Goal: Task Accomplishment & Management: Manage account settings

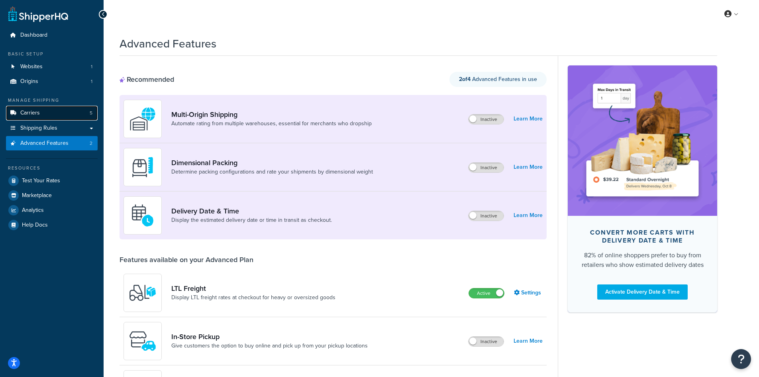
click at [23, 115] on span "Carriers" at bounding box center [30, 113] width 20 height 7
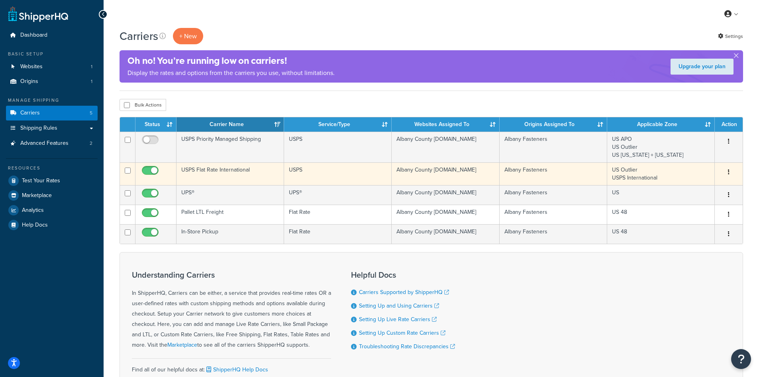
click at [212, 168] on td "USPS Flat Rate International" at bounding box center [231, 173] width 108 height 23
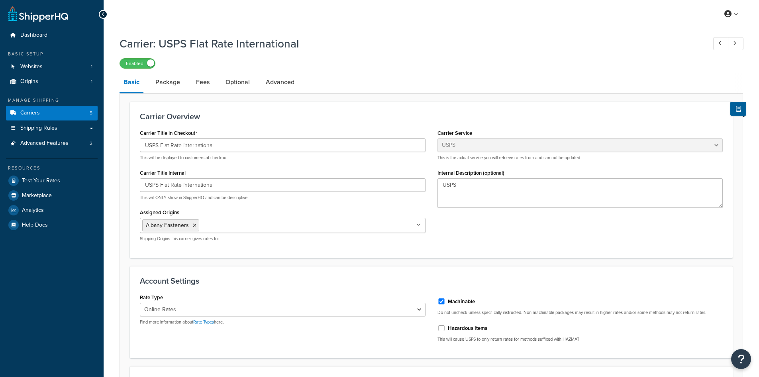
select select "usps"
select select "ONLINE"
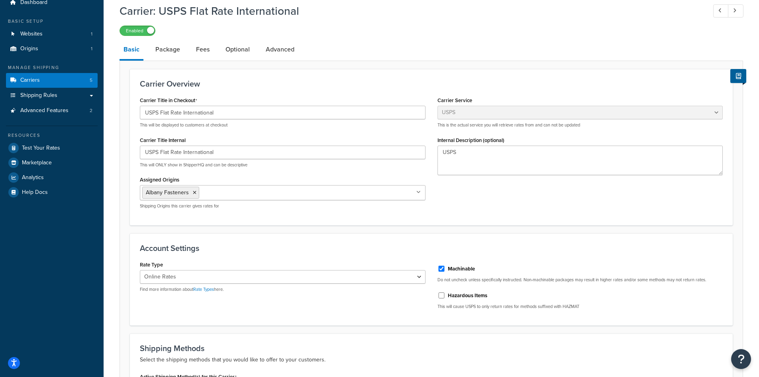
scroll to position [31, 0]
click at [160, 55] on link "Package" at bounding box center [167, 50] width 33 height 19
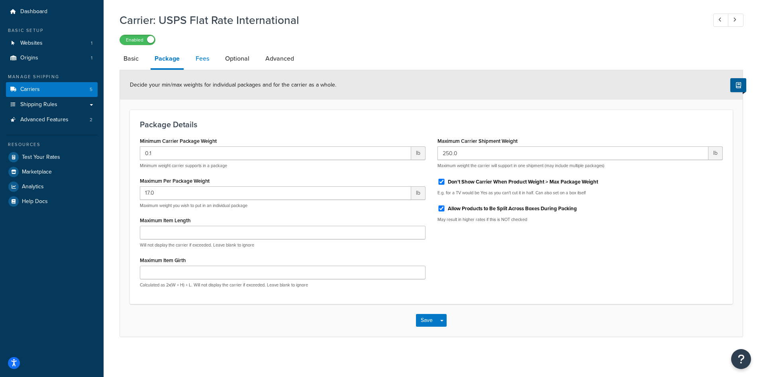
click at [200, 62] on link "Fees" at bounding box center [203, 58] width 22 height 19
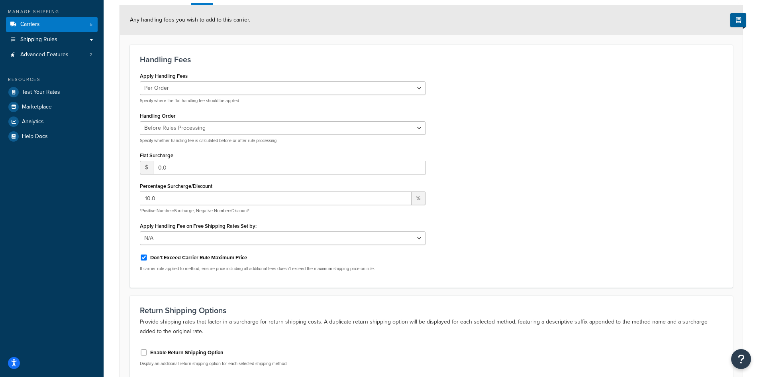
scroll to position [9, 0]
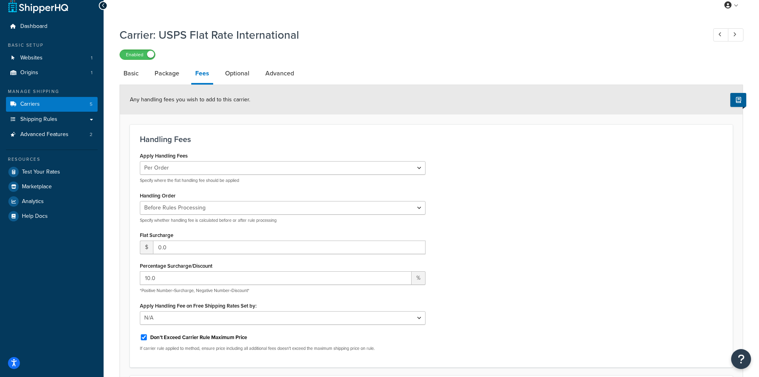
click at [257, 75] on li "Optional" at bounding box center [241, 73] width 40 height 19
click at [251, 76] on link "Optional" at bounding box center [237, 73] width 32 height 19
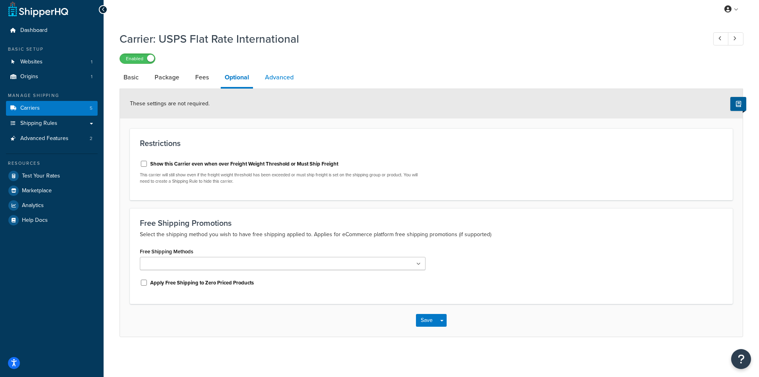
click at [276, 75] on link "Advanced" at bounding box center [279, 77] width 37 height 19
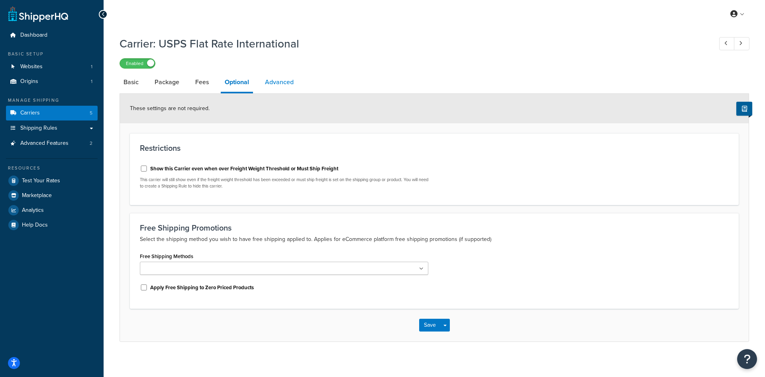
select select "false"
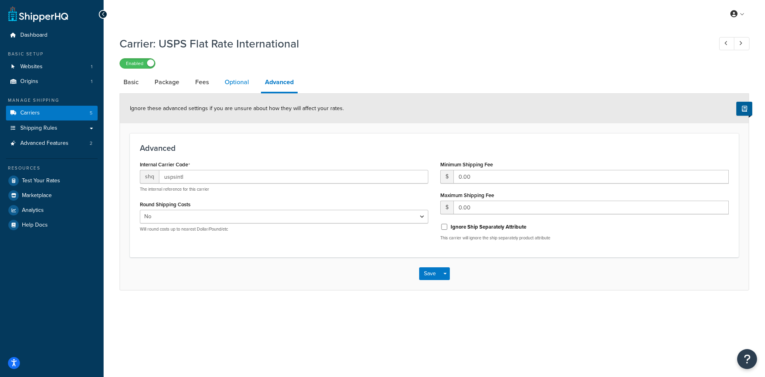
click at [240, 81] on link "Optional" at bounding box center [237, 82] width 32 height 19
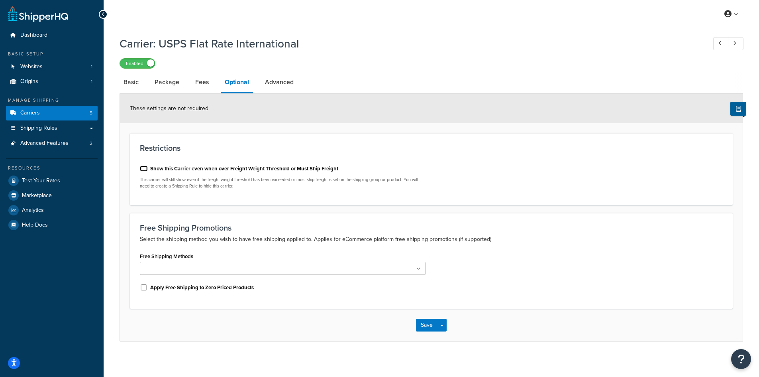
click at [146, 171] on input "Show this Carrier even when over Freight Weight Threshold or Must Ship Freight" at bounding box center [144, 168] width 8 height 6
checkbox input "true"
click at [426, 324] on button "Save" at bounding box center [427, 324] width 22 height 13
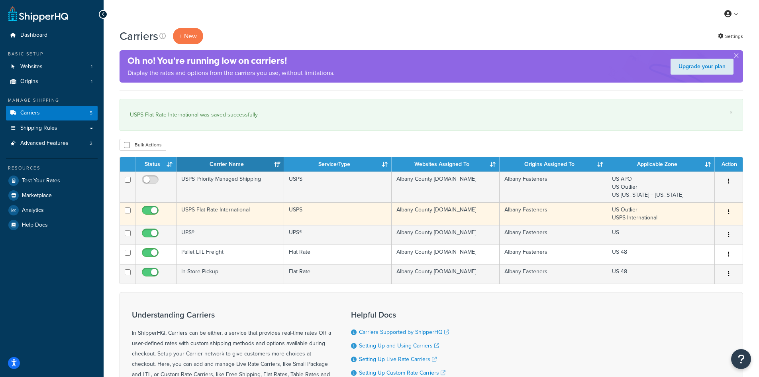
click at [190, 211] on td "USPS Flat Rate International" at bounding box center [231, 213] width 108 height 23
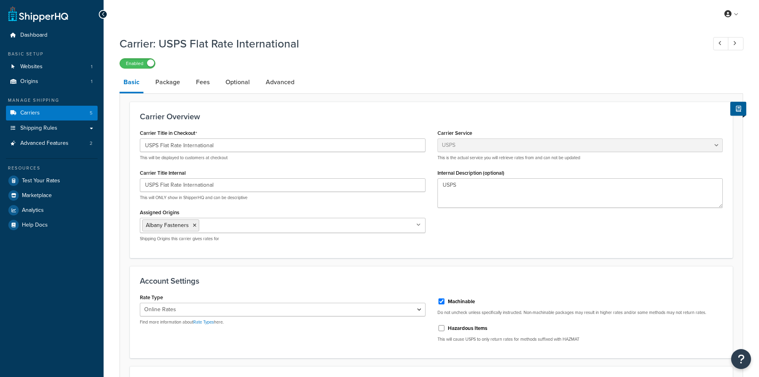
select select "usps"
select select "ONLINE"
click at [240, 83] on link "Optional" at bounding box center [238, 82] width 32 height 19
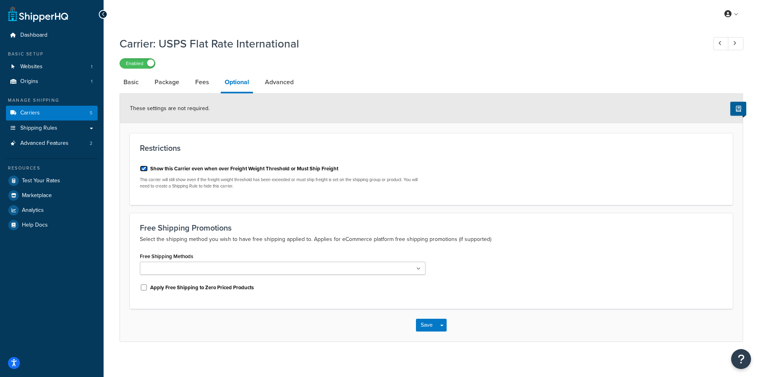
click at [145, 168] on input "Show this Carrier even when over Freight Weight Threshold or Must Ship Freight" at bounding box center [144, 168] width 8 height 6
checkbox input "false"
click at [431, 325] on button "Save" at bounding box center [427, 324] width 22 height 13
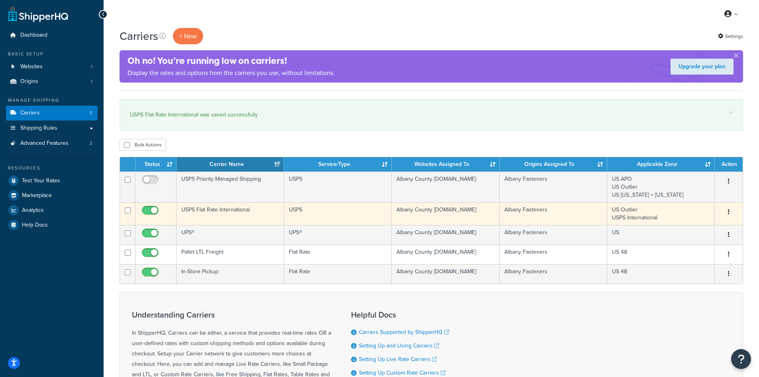
click at [210, 210] on td "USPS Flat Rate International" at bounding box center [231, 213] width 108 height 23
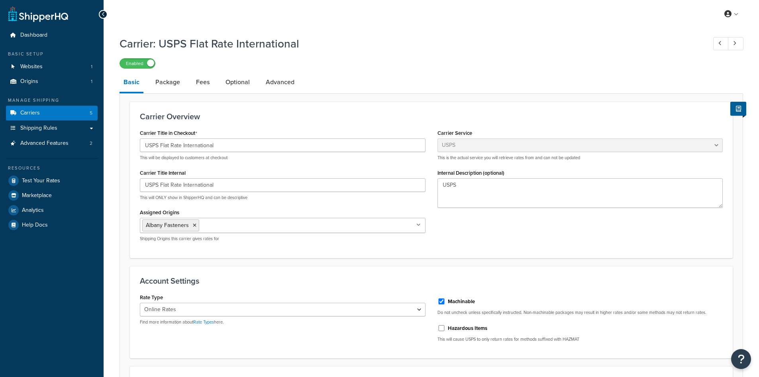
select select "usps"
select select "ONLINE"
click at [244, 86] on link "Optional" at bounding box center [238, 82] width 32 height 19
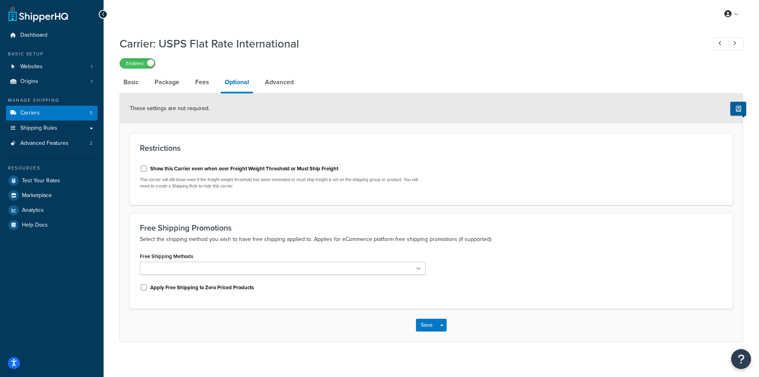
click at [149, 169] on div "Show this Carrier even when over Freight Weight Threshold or Must Ship Freight" at bounding box center [283, 168] width 286 height 12
click at [139, 168] on div "Show this Carrier even when over Freight Weight Threshold or Must Ship Freight …" at bounding box center [283, 177] width 298 height 36
click at [143, 170] on input "Show this Carrier even when over Freight Weight Threshold or Must Ship Freight" at bounding box center [144, 168] width 8 height 6
checkbox input "true"
click at [424, 326] on button "Save" at bounding box center [427, 324] width 22 height 13
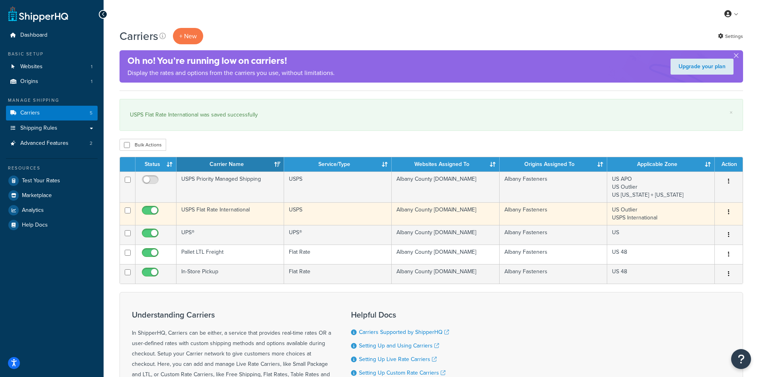
click at [207, 212] on td "USPS Flat Rate International" at bounding box center [231, 213] width 108 height 23
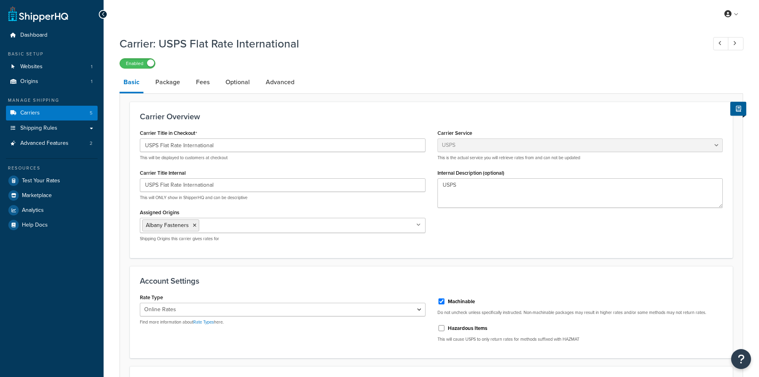
select select "usps"
select select "ONLINE"
click at [177, 84] on link "Package" at bounding box center [167, 82] width 33 height 19
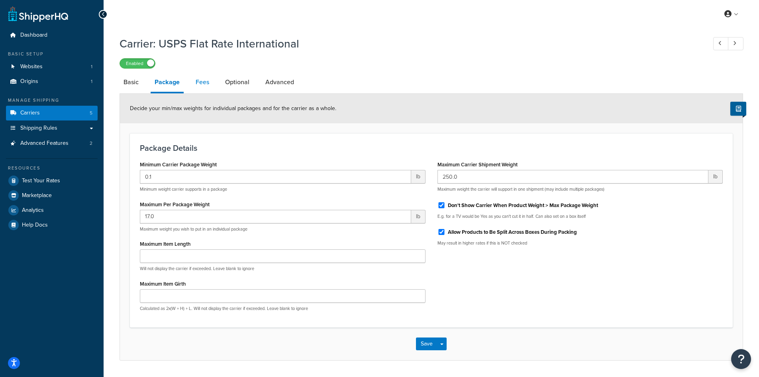
click at [199, 84] on link "Fees" at bounding box center [203, 82] width 22 height 19
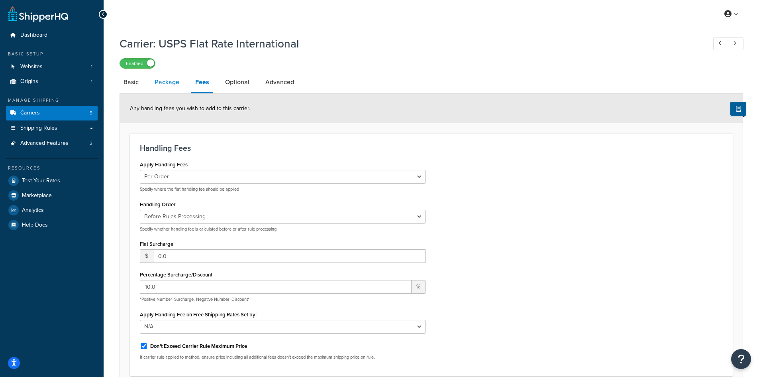
click at [175, 84] on link "Package" at bounding box center [167, 82] width 33 height 19
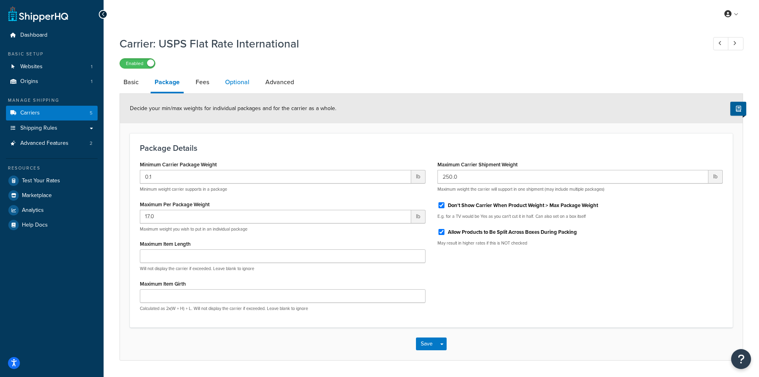
click at [224, 84] on link "Optional" at bounding box center [237, 82] width 32 height 19
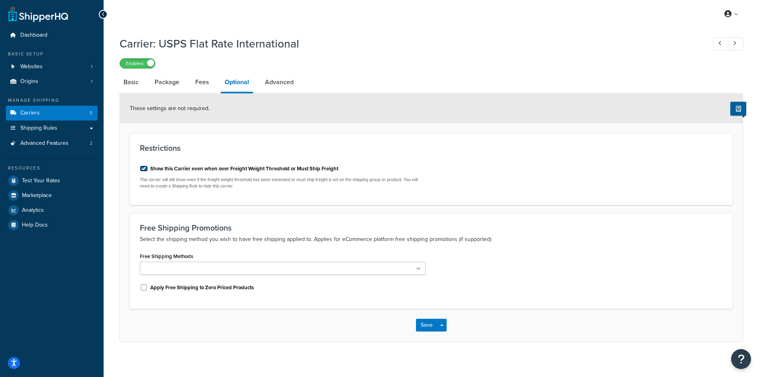
click at [143, 167] on input "Show this Carrier even when over Freight Weight Threshold or Must Ship Freight" at bounding box center [144, 168] width 8 height 6
checkbox input "false"
click at [430, 328] on button "Save" at bounding box center [427, 324] width 22 height 13
